Goal: Obtain resource: Obtain resource

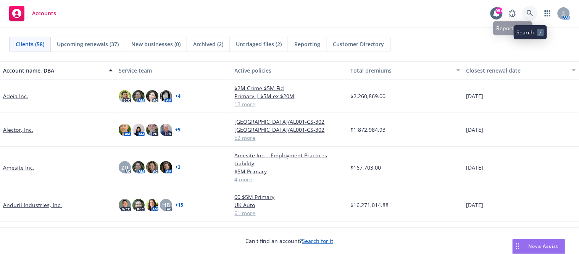
click at [528, 11] on icon at bounding box center [529, 13] width 6 height 6
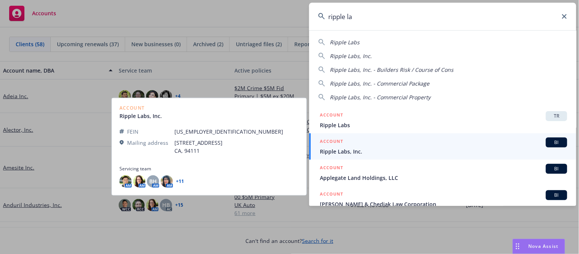
type input "ripple la"
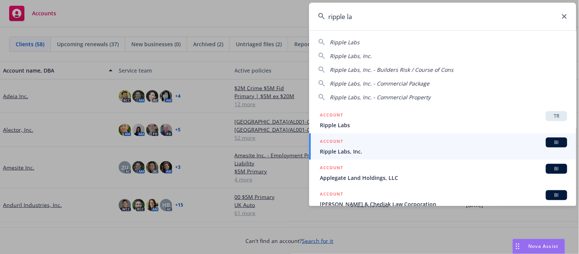
click at [322, 144] on h5 "ACCOUNT" at bounding box center [331, 141] width 23 height 9
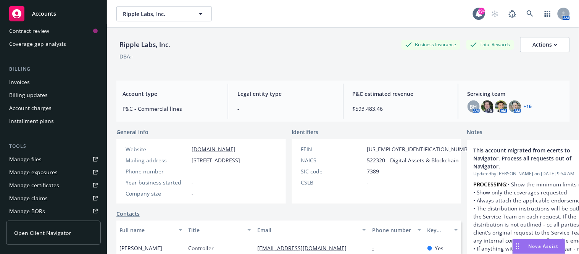
scroll to position [85, 0]
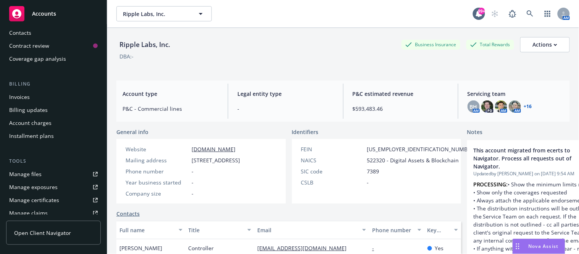
click at [39, 172] on div "Manage files" at bounding box center [25, 174] width 32 height 12
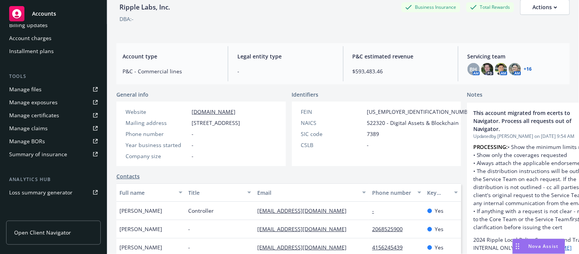
scroll to position [0, 0]
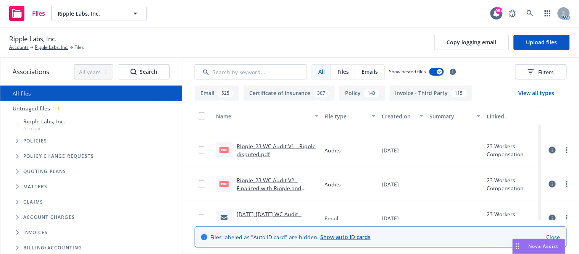
scroll to position [85, 0]
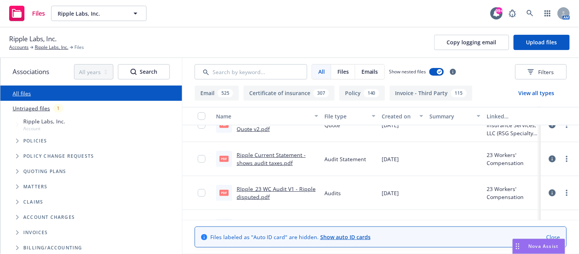
click at [337, 72] on span "Files" at bounding box center [342, 72] width 11 height 8
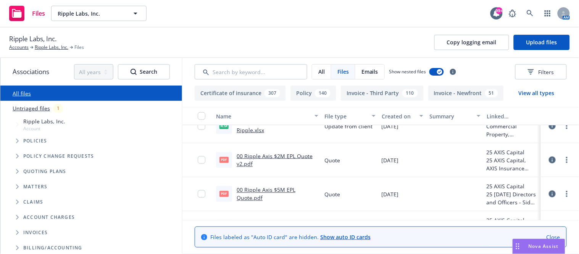
scroll to position [339, 0]
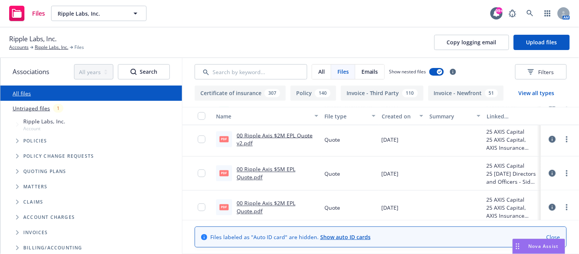
click at [275, 170] on link "00 Ripple Axis $5M EPL Quote.pdf" at bounding box center [265, 173] width 59 height 15
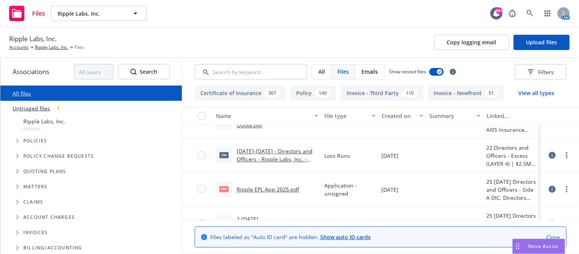
scroll to position [381, 0]
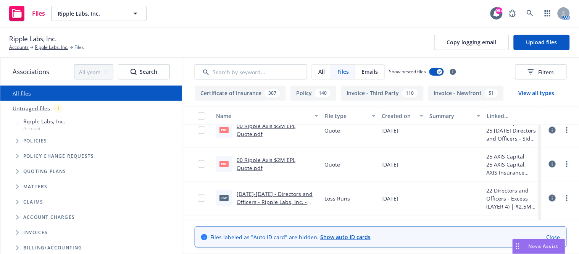
click at [261, 161] on link "00 Ripple Axis $2M EPL Quote.pdf" at bounding box center [265, 163] width 59 height 15
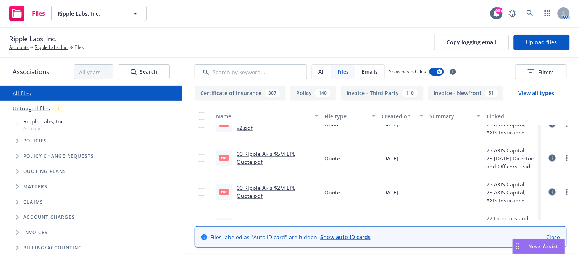
scroll to position [339, 0]
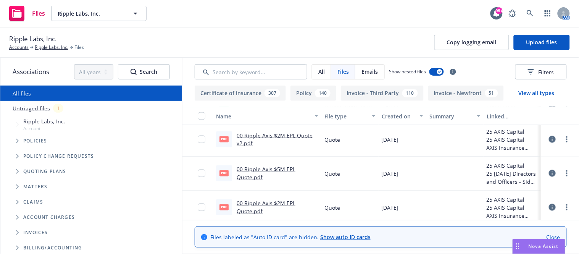
click at [270, 168] on link "00 Ripple Axis $5M EPL Quote.pdf" at bounding box center [265, 173] width 59 height 15
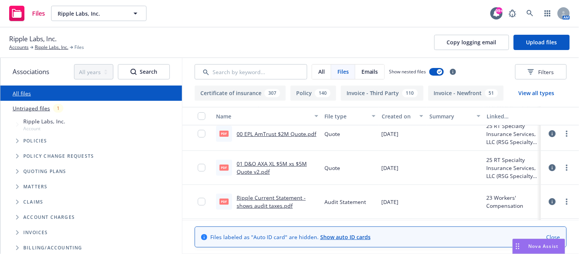
scroll to position [0, 0]
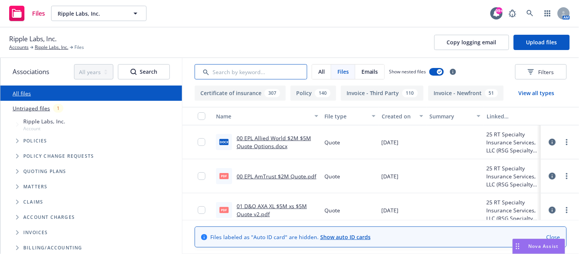
click at [257, 76] on input "Search by keyword..." at bounding box center [251, 71] width 113 height 15
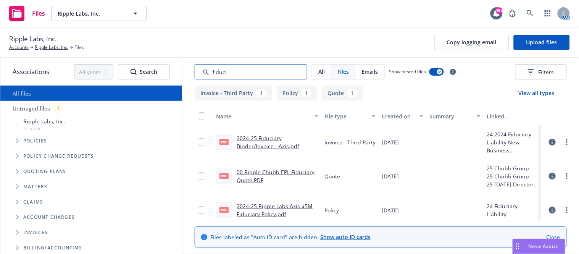
drag, startPoint x: 236, startPoint y: 74, endPoint x: 163, endPoint y: 70, distance: 73.3
click at [163, 70] on div "Associations All years 2027 2026 2025 2024 2023 2022 2021 2020 2019 2018 2017 2…" at bounding box center [289, 156] width 578 height 196
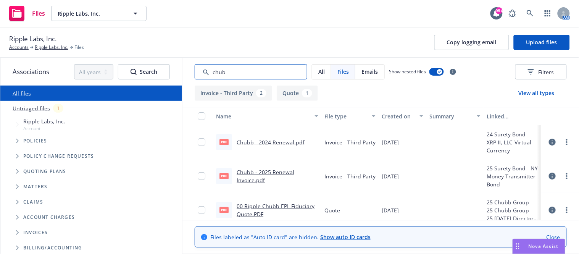
type input "chub"
click at [283, 204] on link "00 Ripple Chubb EPL Fiduciary Quote.PDF" at bounding box center [275, 209] width 78 height 15
